Goal: Share content

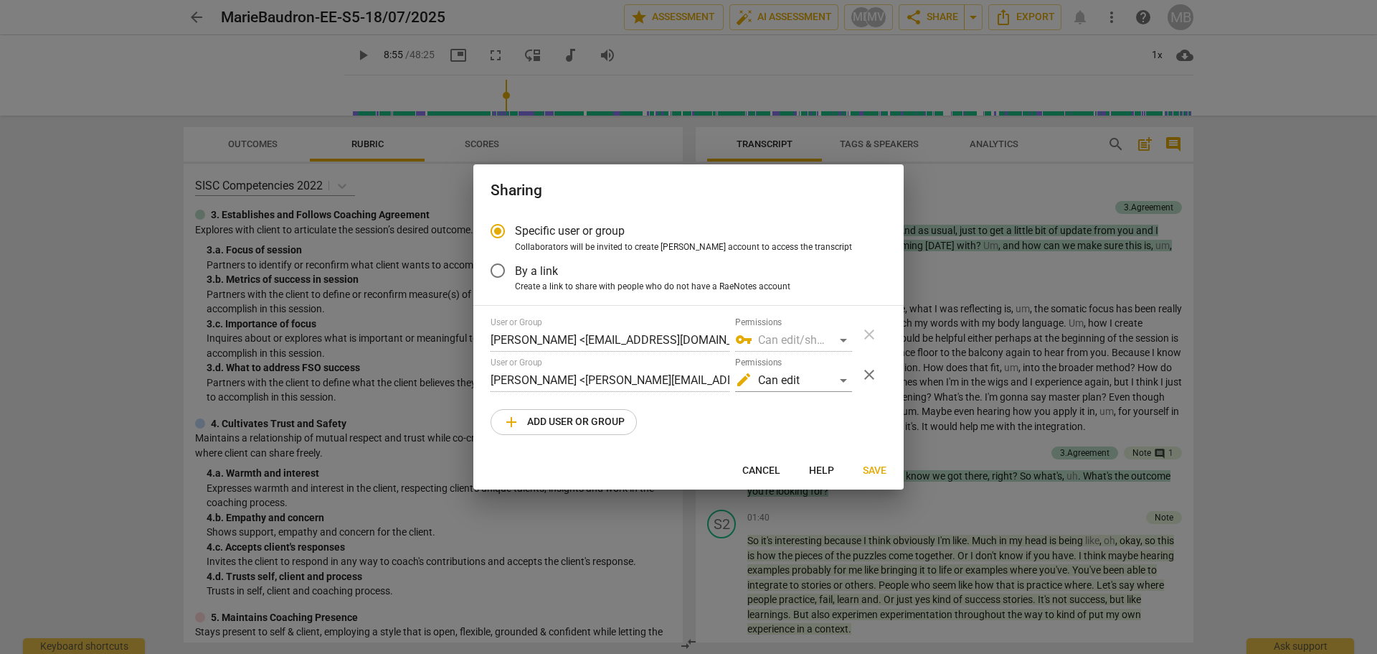
radio input "false"
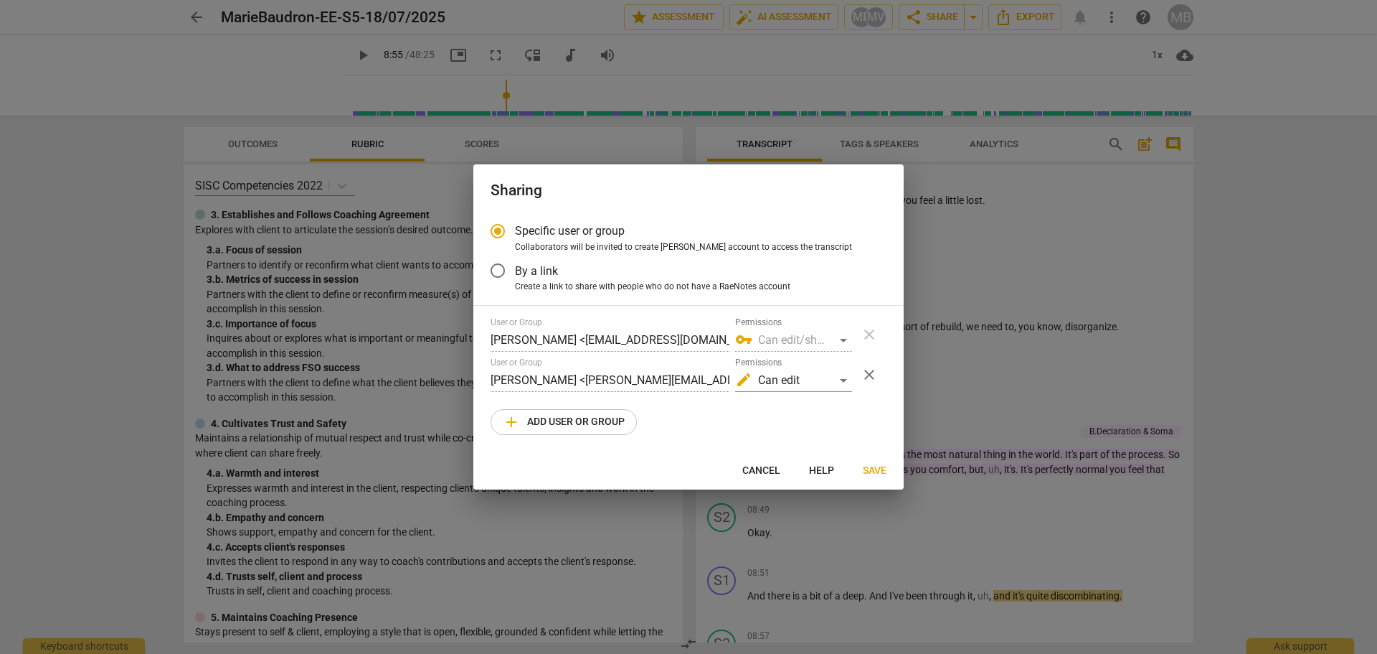
click at [522, 270] on span "By a link" at bounding box center [536, 271] width 43 height 16
click at [515, 270] on input "By a link" at bounding box center [498, 270] width 34 height 34
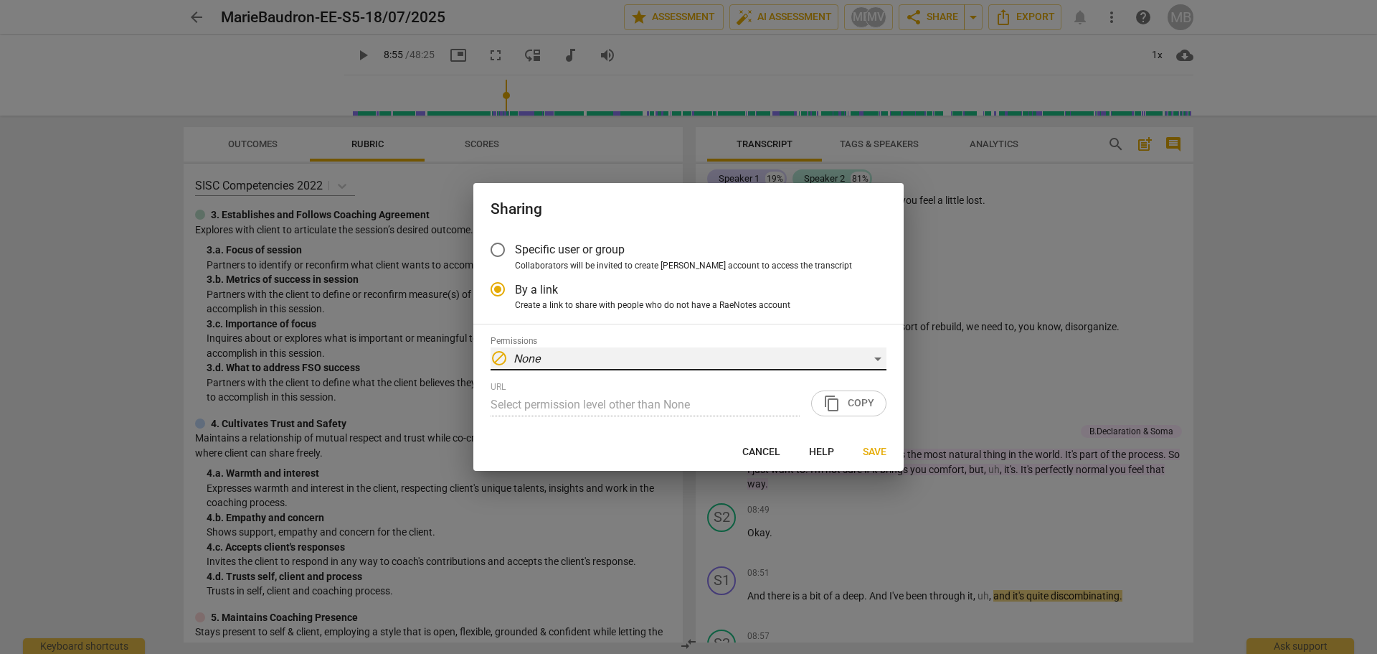
click at [845, 350] on div "block None" at bounding box center [689, 358] width 396 height 23
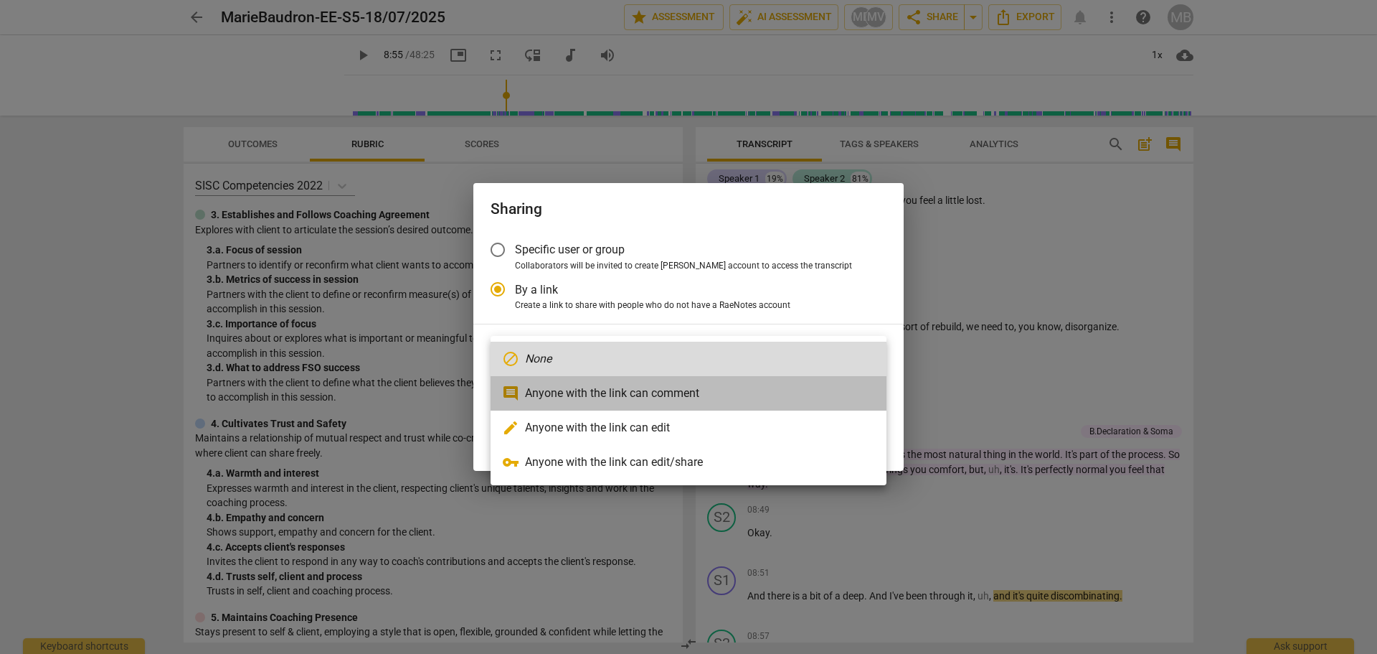
click at [791, 393] on li "comment Anyone with the link can comment" at bounding box center [689, 393] width 396 height 34
radio input "false"
type input "[URL][DOMAIN_NAME]"
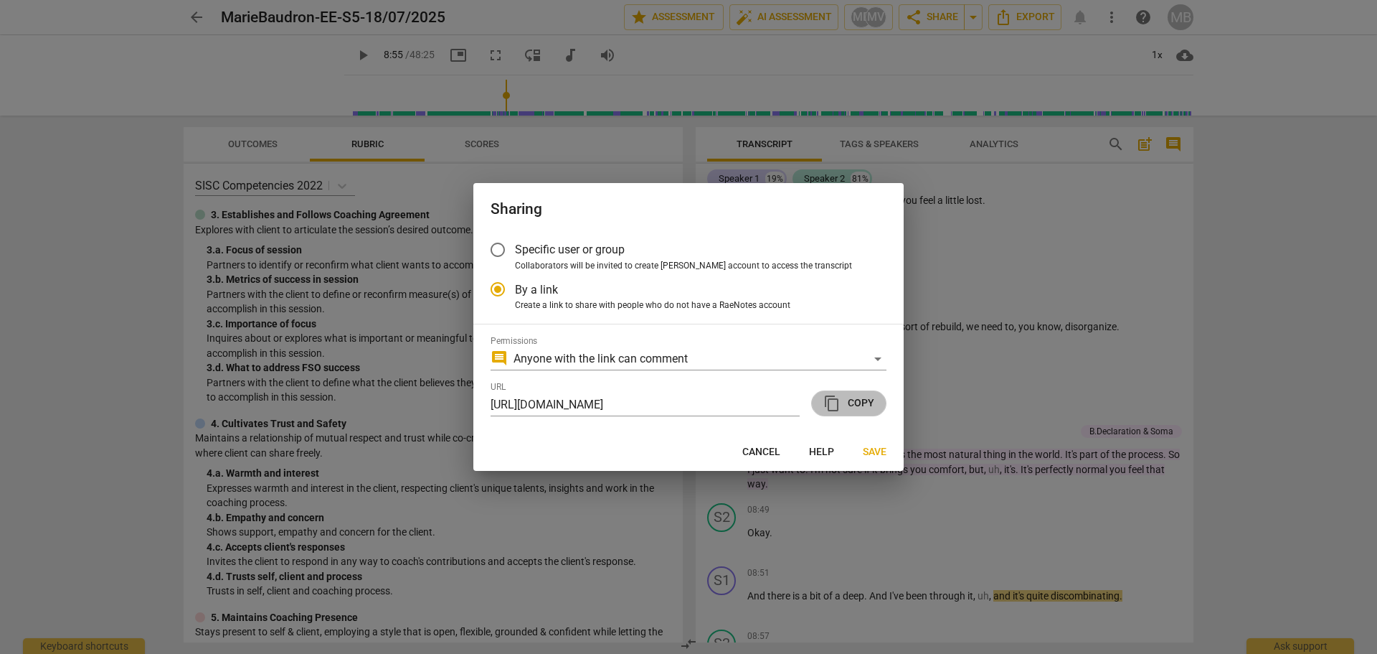
click at [822, 399] on button "content_copy Copy" at bounding box center [848, 403] width 75 height 26
click at [976, 184] on div at bounding box center [688, 327] width 1377 height 654
radio input "false"
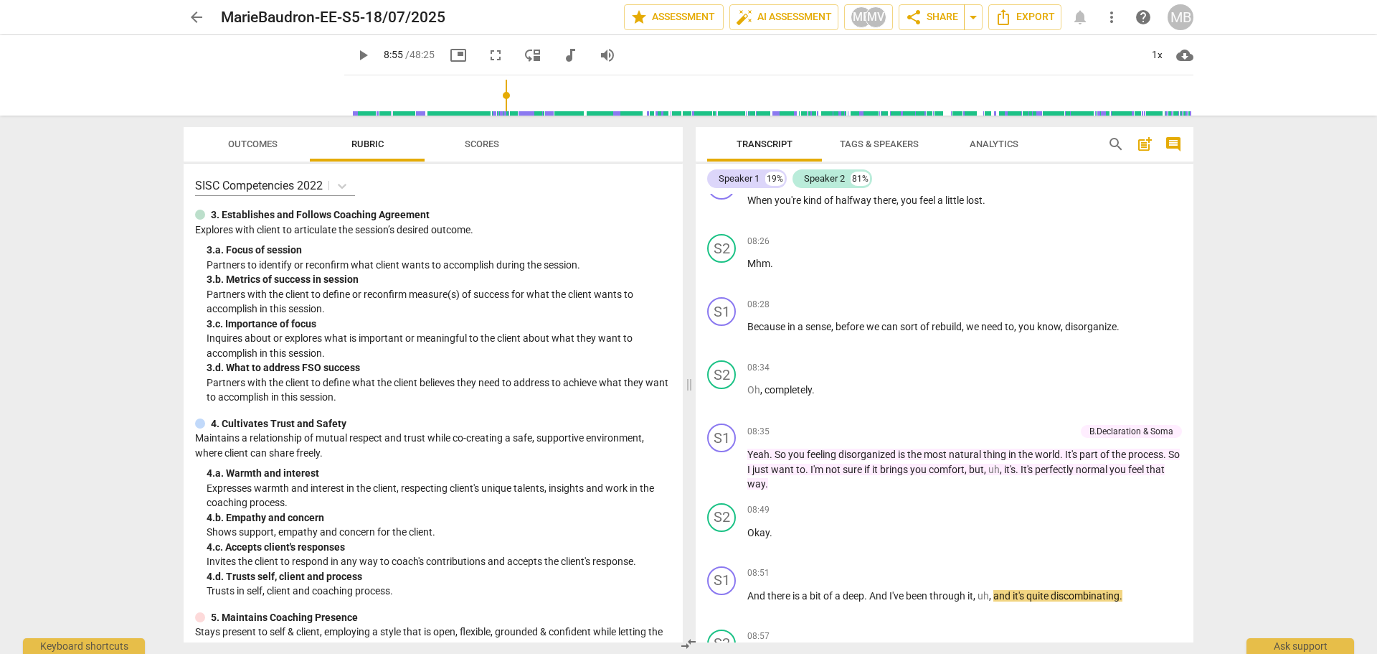
type input "536"
